Goal: Find specific fact: Find contact information

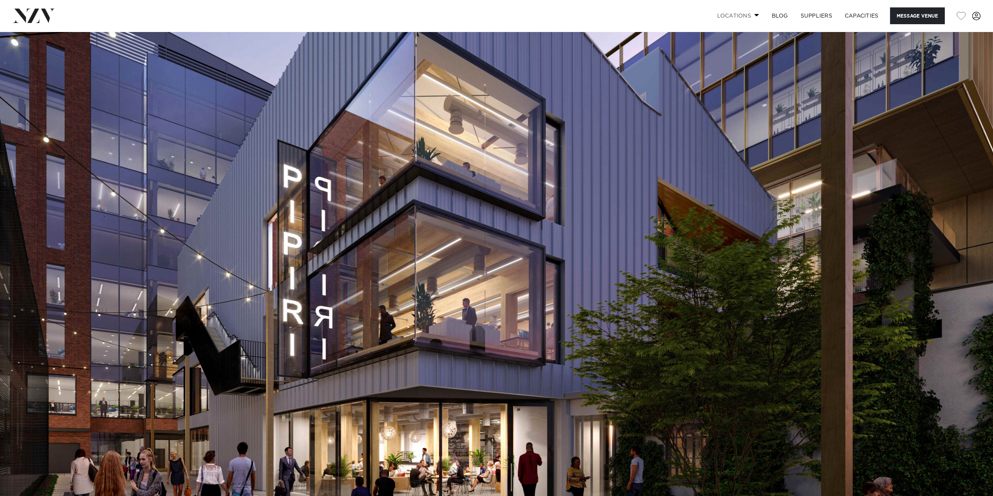
click at [755, 16] on span at bounding box center [756, 15] width 5 height 3
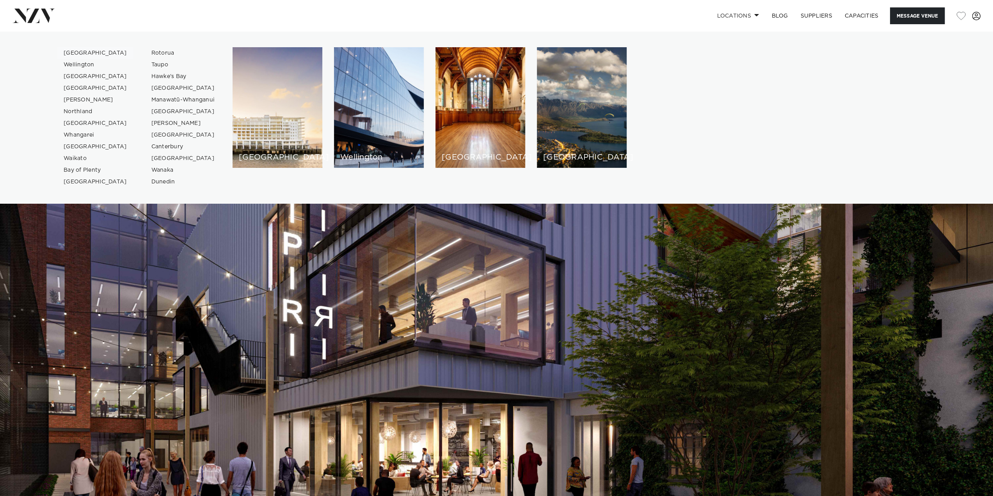
click at [71, 54] on link "[GEOGRAPHIC_DATA]" at bounding box center [95, 53] width 76 height 12
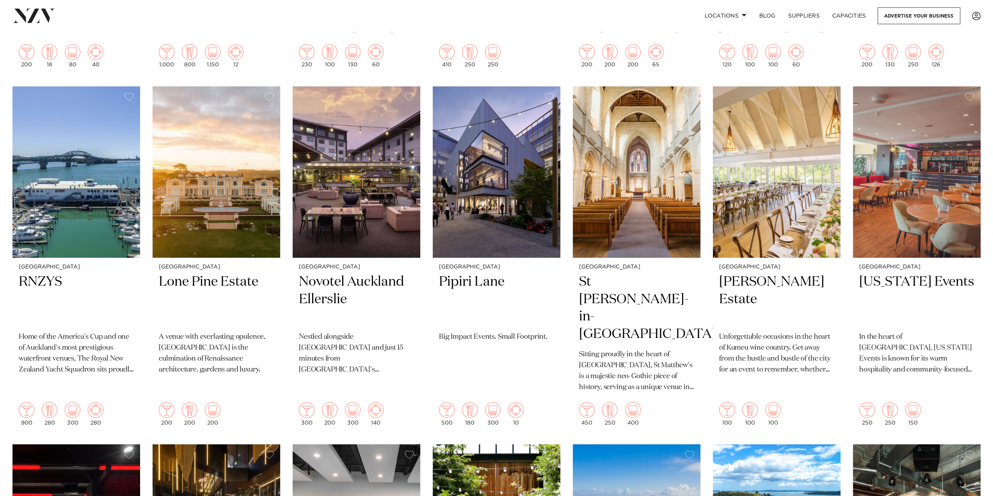
scroll to position [1287, 0]
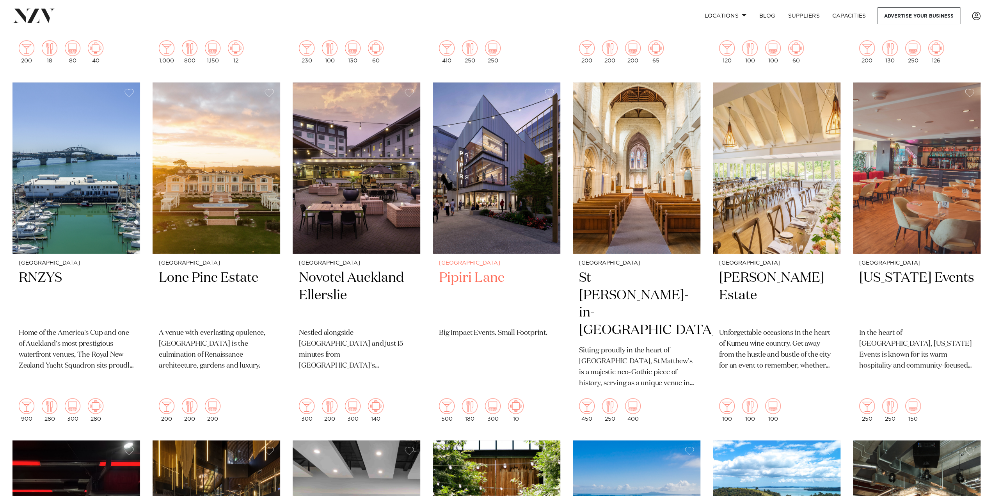
click at [486, 269] on h2 "Pipiri Lane" at bounding box center [496, 295] width 115 height 53
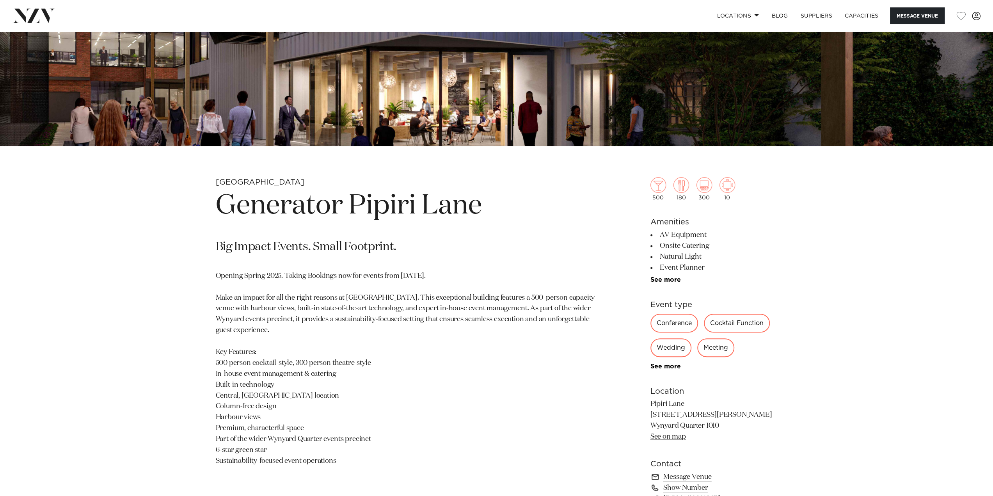
scroll to position [390, 0]
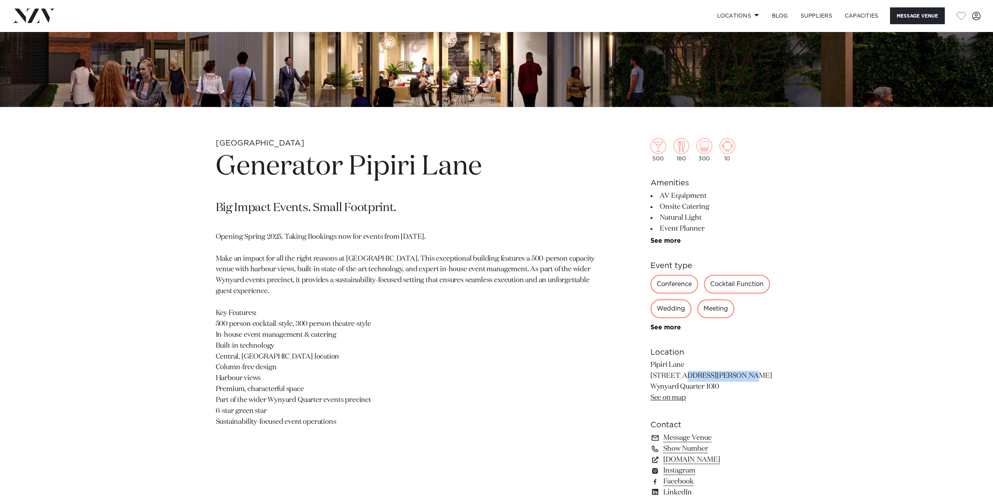
drag, startPoint x: 651, startPoint y: 375, endPoint x: 707, endPoint y: 373, distance: 55.4
click at [707, 373] on p "Pipiri Lane [STREET_ADDRESS][PERSON_NAME] [GEOGRAPHIC_DATA] See on map" at bounding box center [713, 382] width 127 height 44
copy p "[STREET_ADDRESS][PERSON_NAME]"
